Goal: Find specific page/section: Find specific page/section

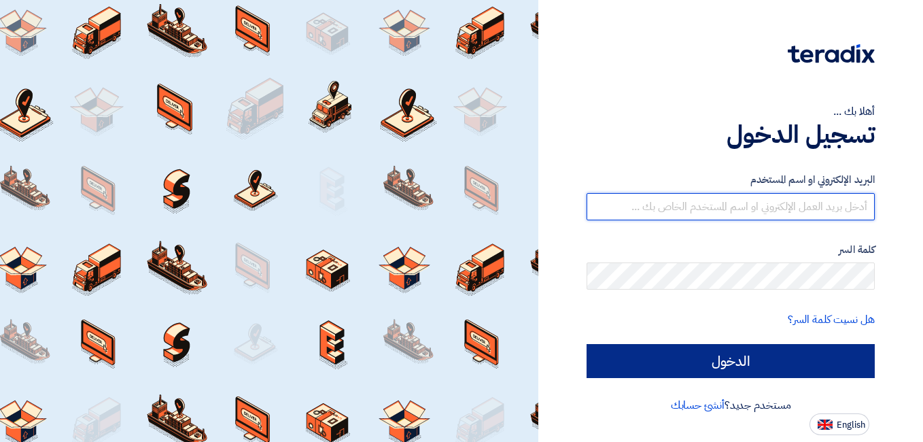
type input "[EMAIL_ADDRESS][DOMAIN_NAME]"
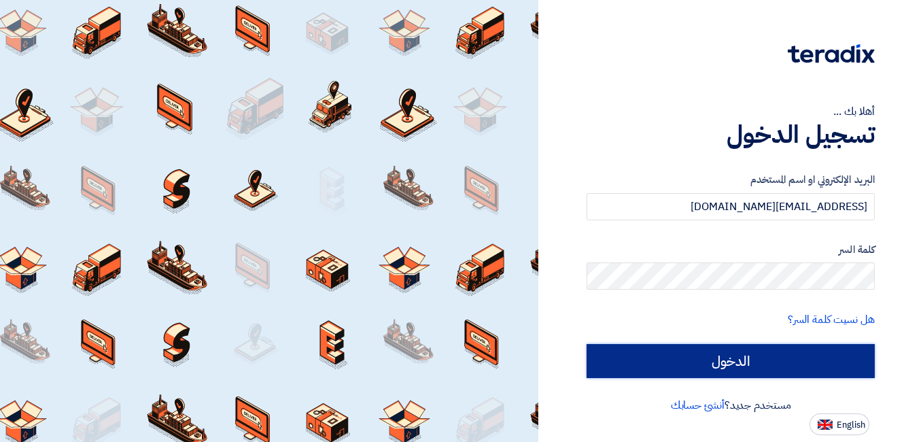
click at [736, 356] on input "الدخول" at bounding box center [730, 361] width 288 height 34
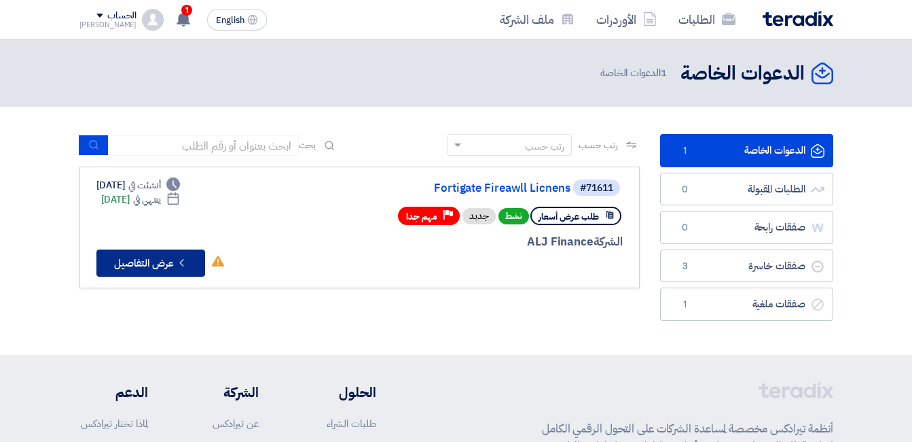
click at [175, 257] on button "Check details عرض التفاصيل" at bounding box center [150, 262] width 109 height 27
